Goal: Information Seeking & Learning: Understand process/instructions

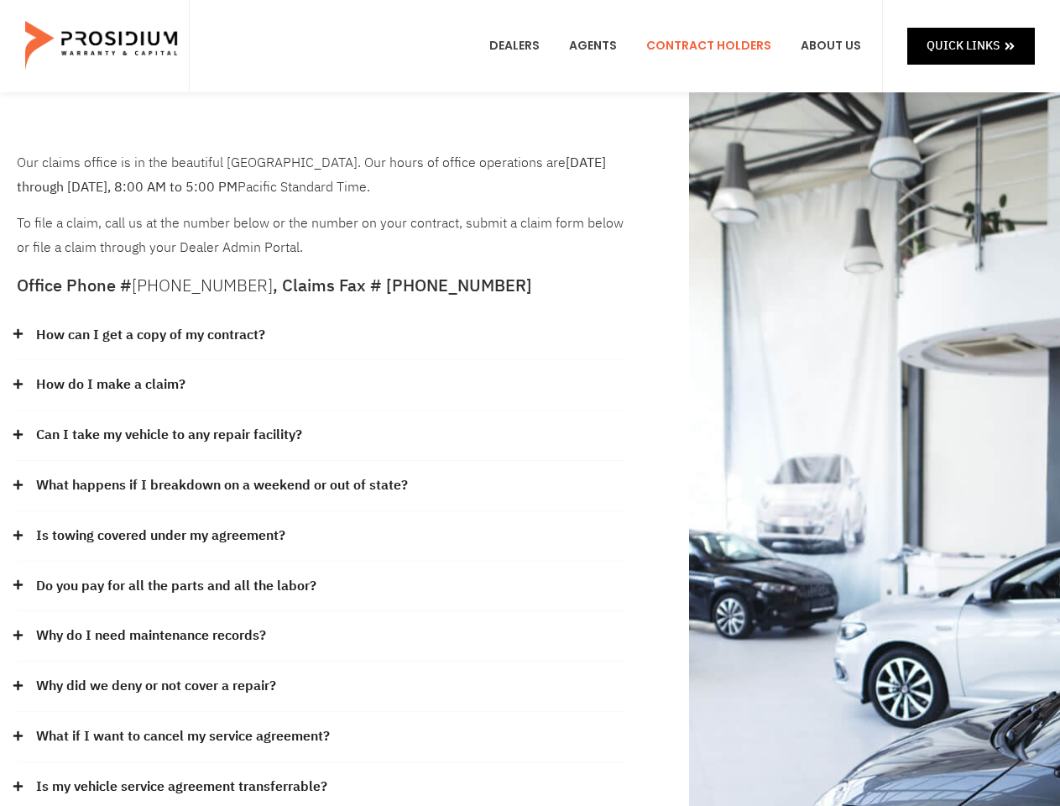
click at [530, 403] on div "How do I make a claim?" at bounding box center [321, 385] width 609 height 50
click at [322, 336] on div "How can I get a copy of my contract?" at bounding box center [321, 336] width 609 height 50
click at [149, 335] on link "How can I get a copy of my contract?" at bounding box center [150, 335] width 229 height 24
click at [322, 385] on div "How do I make a claim?" at bounding box center [321, 385] width 609 height 50
click at [110, 385] on link "How do I make a claim?" at bounding box center [110, 385] width 149 height 24
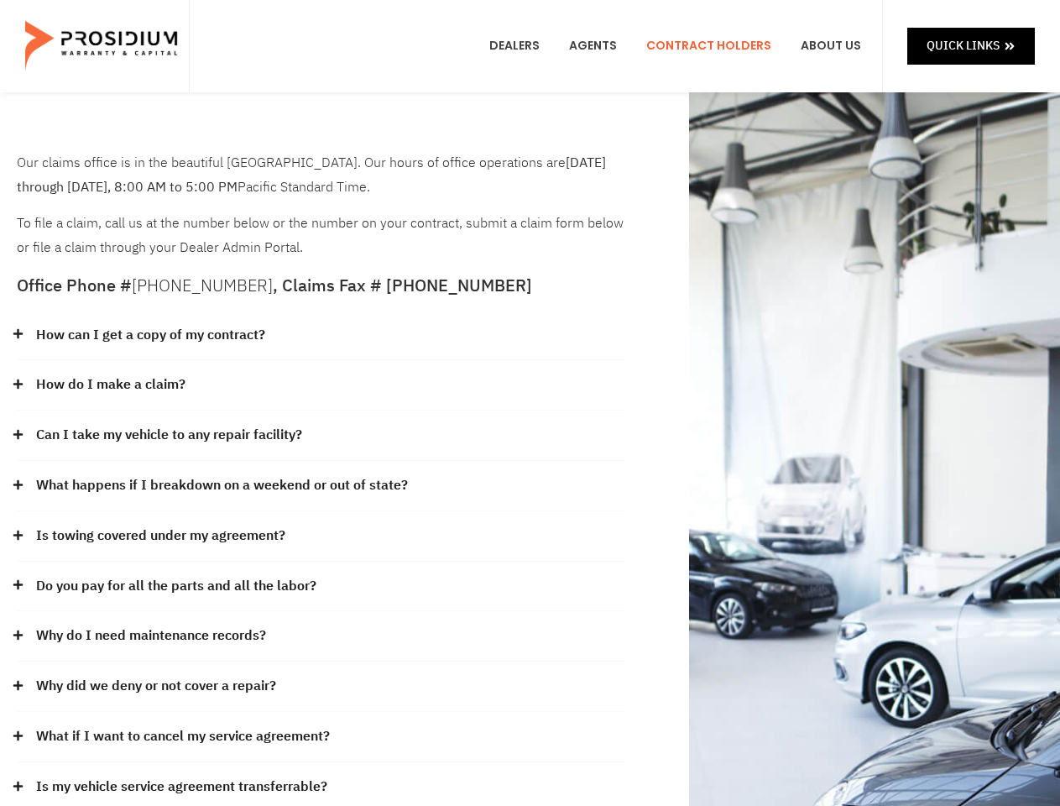
click at [322, 436] on div "Can I take my vehicle to any repair facility?" at bounding box center [321, 436] width 609 height 50
click at [170, 435] on link "Can I take my vehicle to any repair facility?" at bounding box center [169, 435] width 266 height 24
click at [322, 486] on link "What happens if I breakdown on a weekend or out of state?" at bounding box center [222, 485] width 372 height 24
click at [220, 485] on link "What happens if I breakdown on a weekend or out of state?" at bounding box center [222, 485] width 372 height 24
click at [322, 536] on div "Is towing covered under my agreement?" at bounding box center [321, 536] width 609 height 50
